Goal: Task Accomplishment & Management: Use online tool/utility

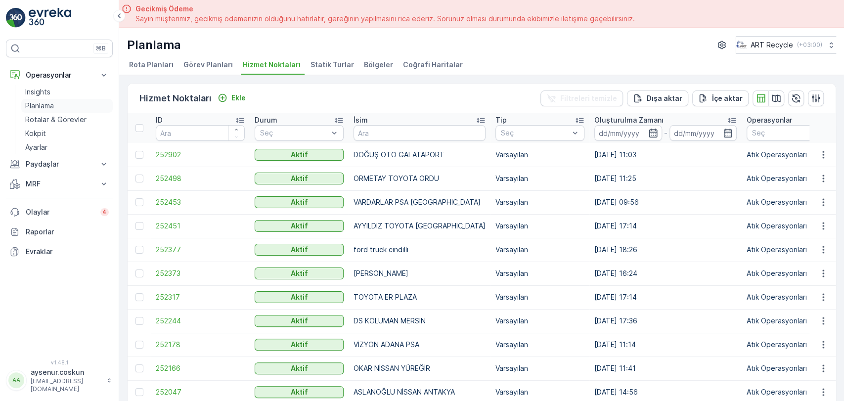
scroll to position [28, 0]
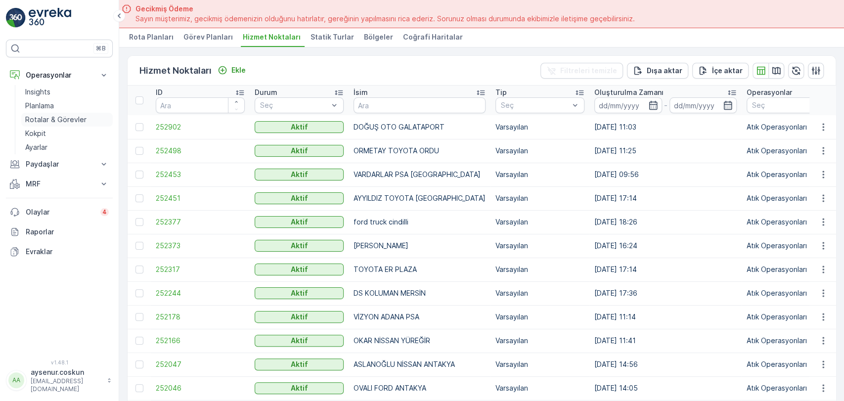
click at [75, 116] on p "Rotalar & Görevler" at bounding box center [55, 120] width 61 height 10
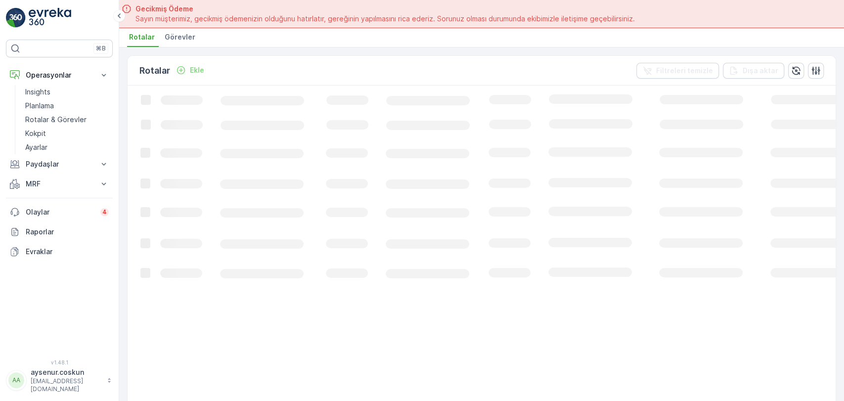
click at [173, 40] on span "Görevler" at bounding box center [180, 37] width 31 height 10
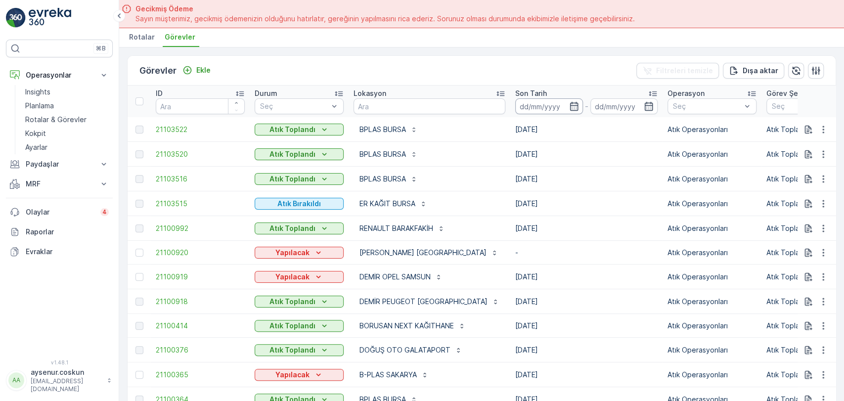
click at [515, 108] on input at bounding box center [549, 106] width 68 height 16
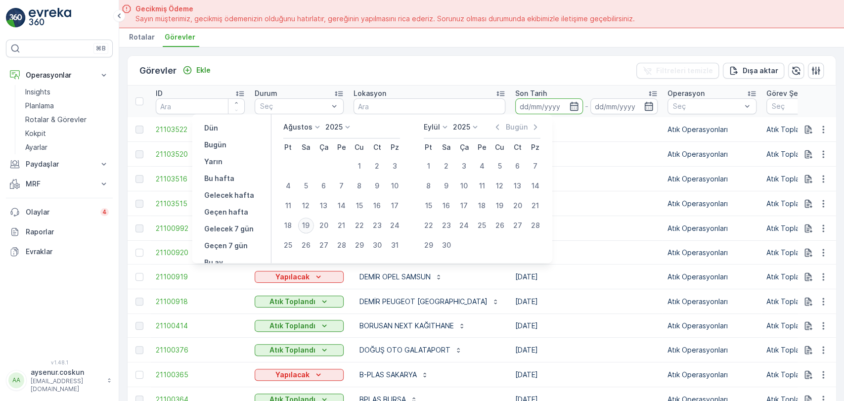
click at [306, 220] on div "19" at bounding box center [306, 225] width 16 height 16
type input "19.08.2025"
click at [306, 220] on div "19" at bounding box center [306, 225] width 16 height 16
type input "19.08.2025"
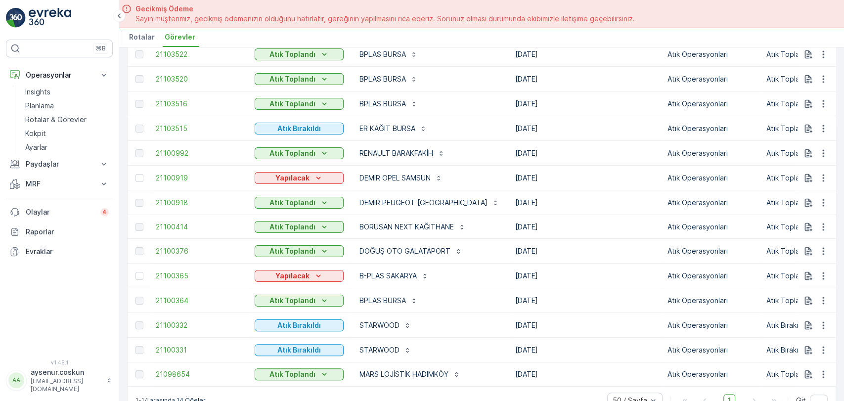
scroll to position [105, 0]
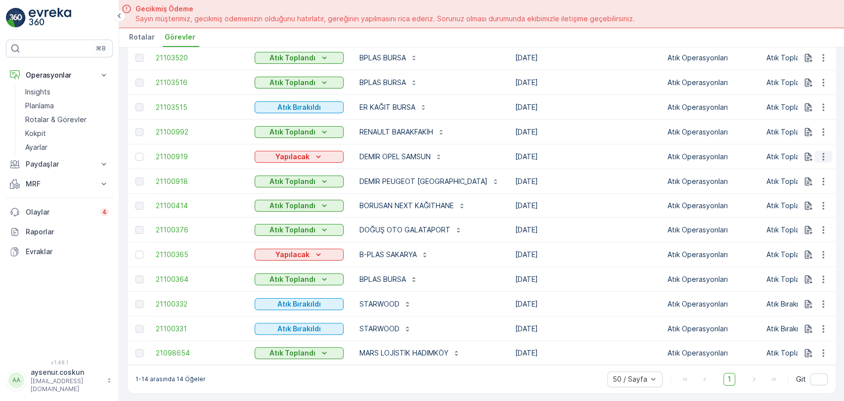
click at [818, 152] on icon "button" at bounding box center [823, 157] width 10 height 10
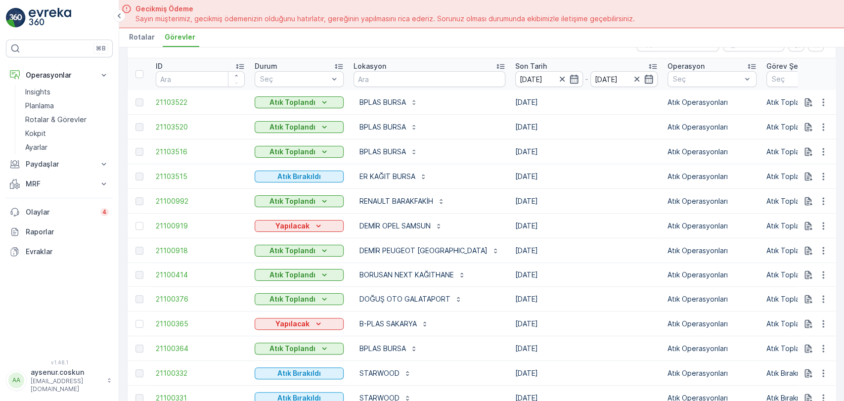
scroll to position [0, 0]
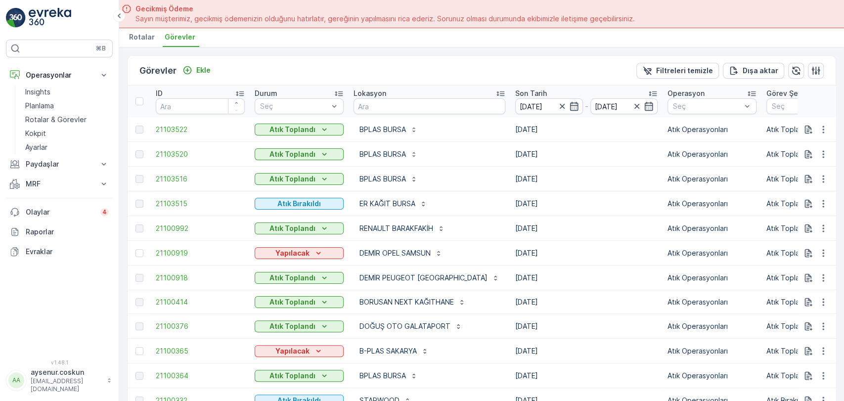
click at [768, 72] on p "Dışa aktar" at bounding box center [760, 71] width 36 height 10
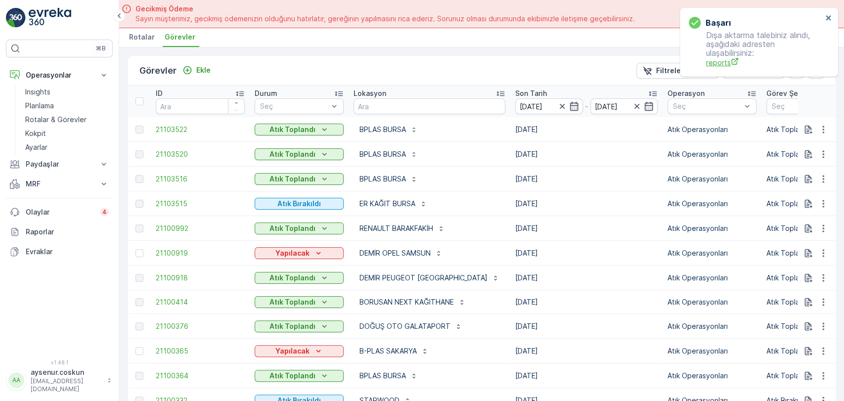
click at [719, 61] on span "reports" at bounding box center [764, 62] width 116 height 10
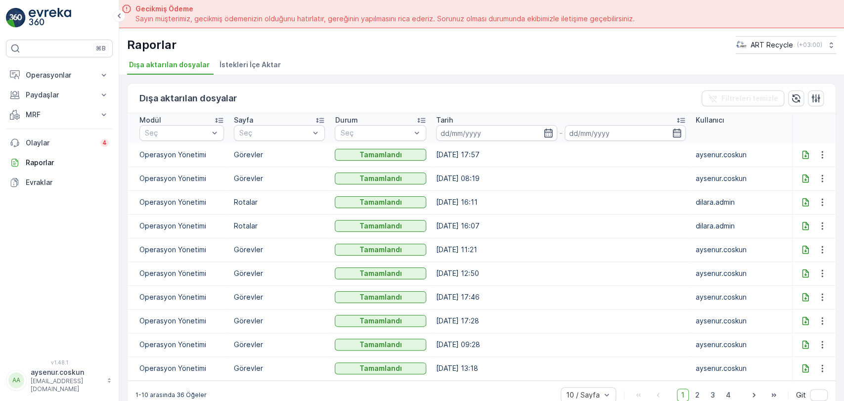
click at [806, 153] on icon at bounding box center [805, 154] width 6 height 8
